Goal: Information Seeking & Learning: Learn about a topic

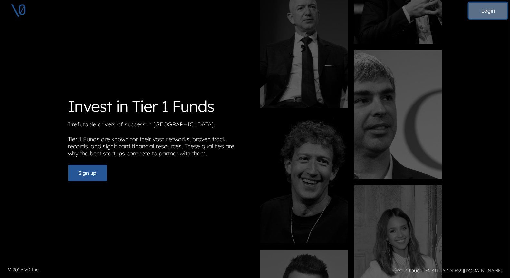
click at [485, 13] on button "Login" at bounding box center [488, 11] width 39 height 16
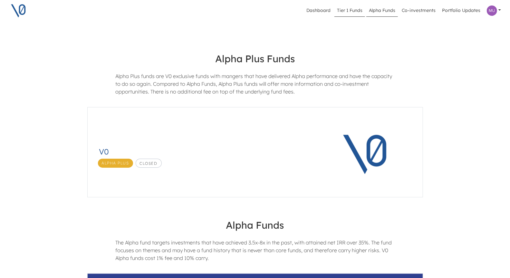
click at [353, 9] on link "Tier 1 Funds" at bounding box center [349, 11] width 31 height 12
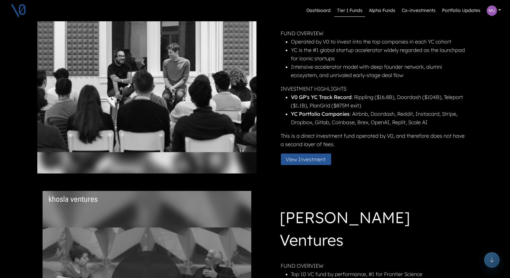
scroll to position [64, 0]
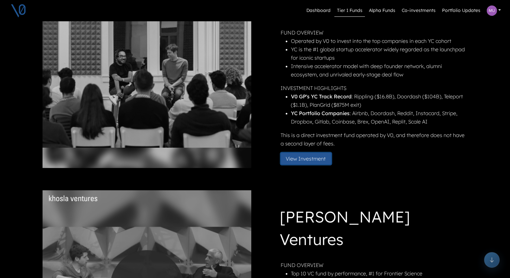
click at [311, 158] on button "View Investment" at bounding box center [306, 159] width 50 height 12
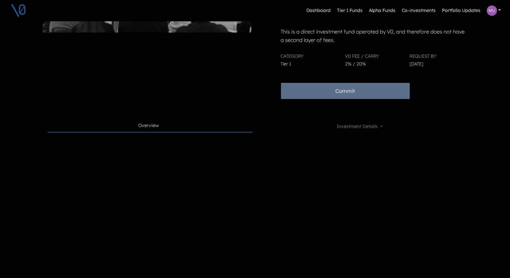
scroll to position [181, 0]
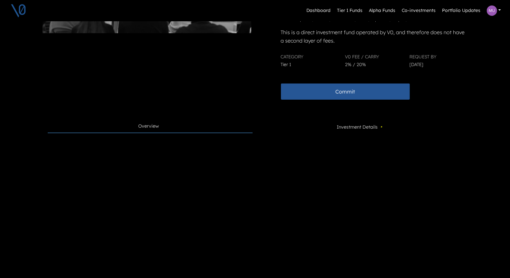
click at [350, 125] on span "Investment Details •" at bounding box center [360, 127] width 47 height 8
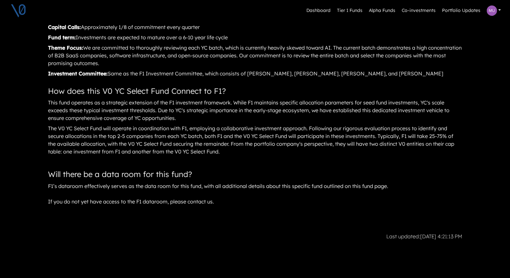
scroll to position [687, 0]
